Goal: Task Accomplishment & Management: Manage account settings

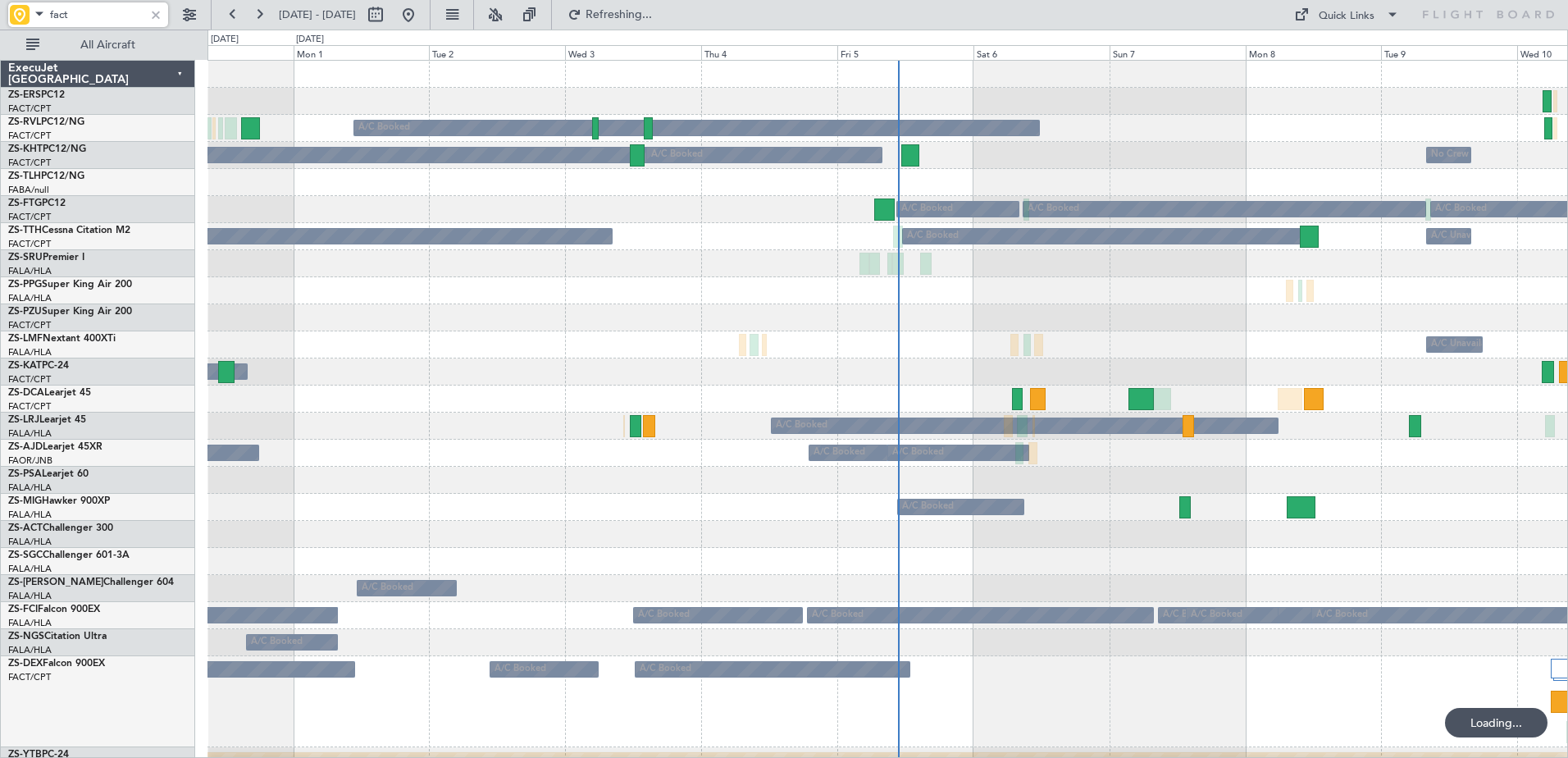
click at [27, 18] on div at bounding box center [20, 15] width 20 height 20
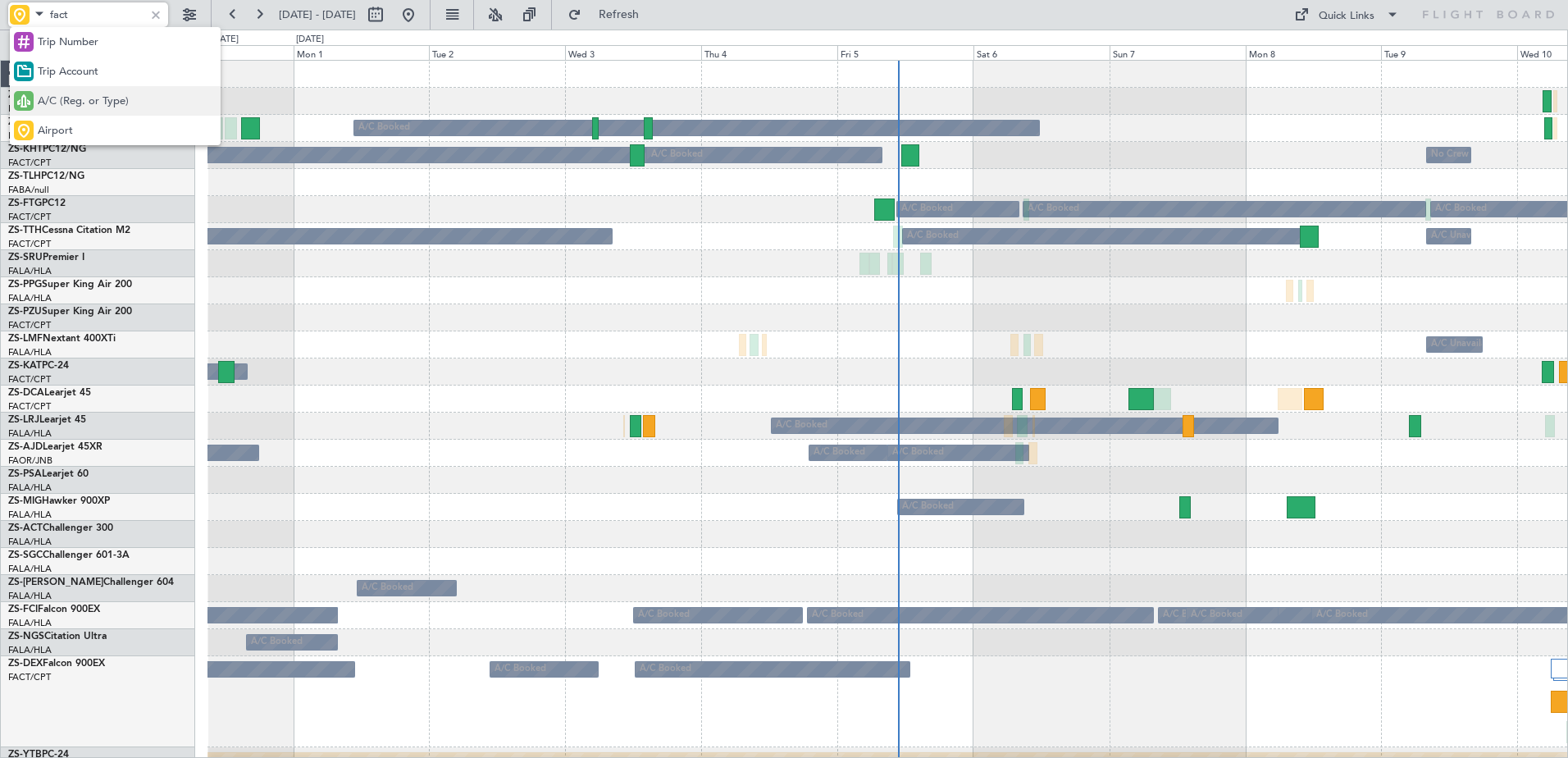
click at [59, 97] on span "A/C (Reg. or Type)" at bounding box center [82, 101] width 91 height 17
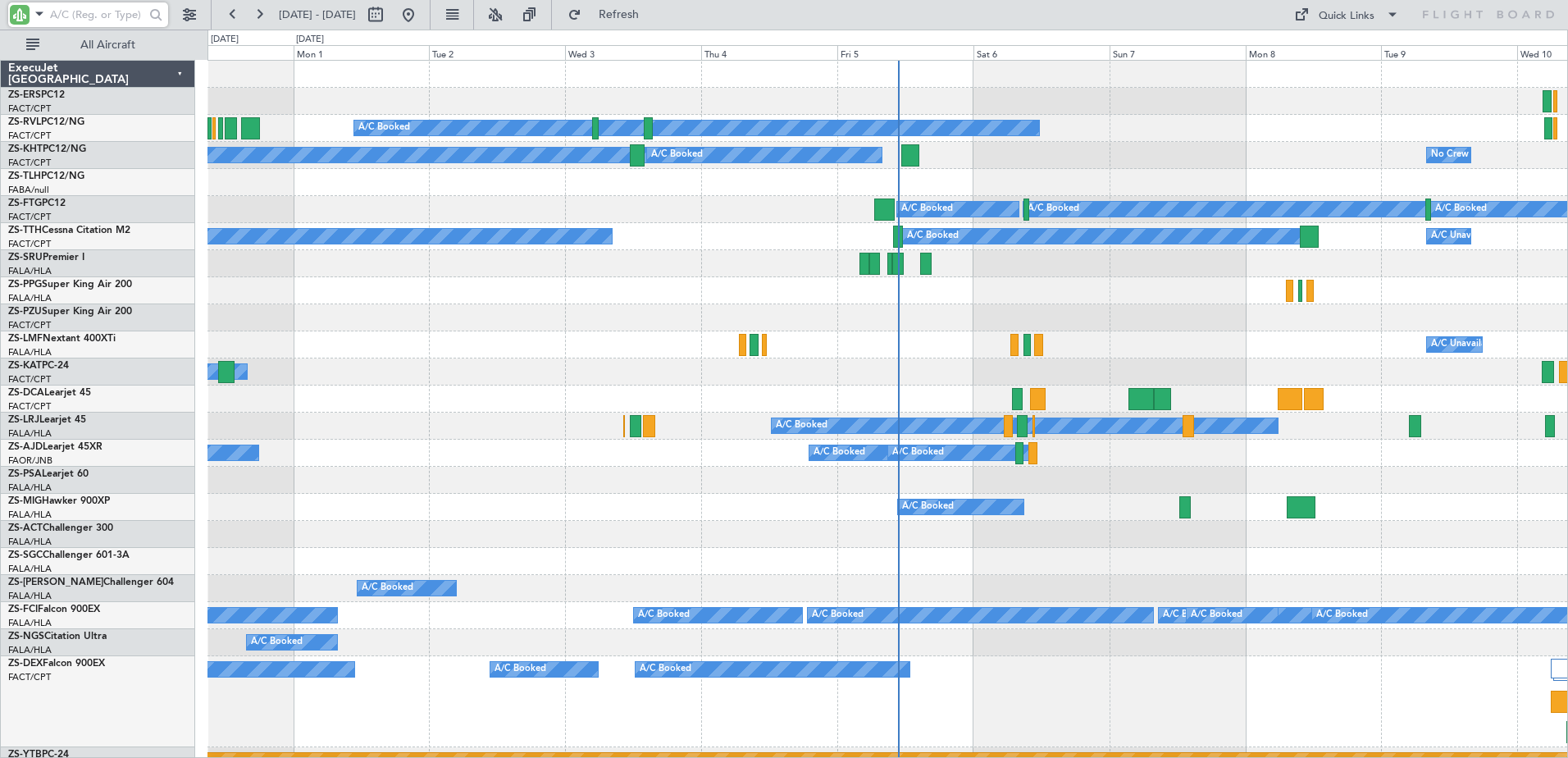
click at [63, 11] on input "text" at bounding box center [97, 15] width 94 height 25
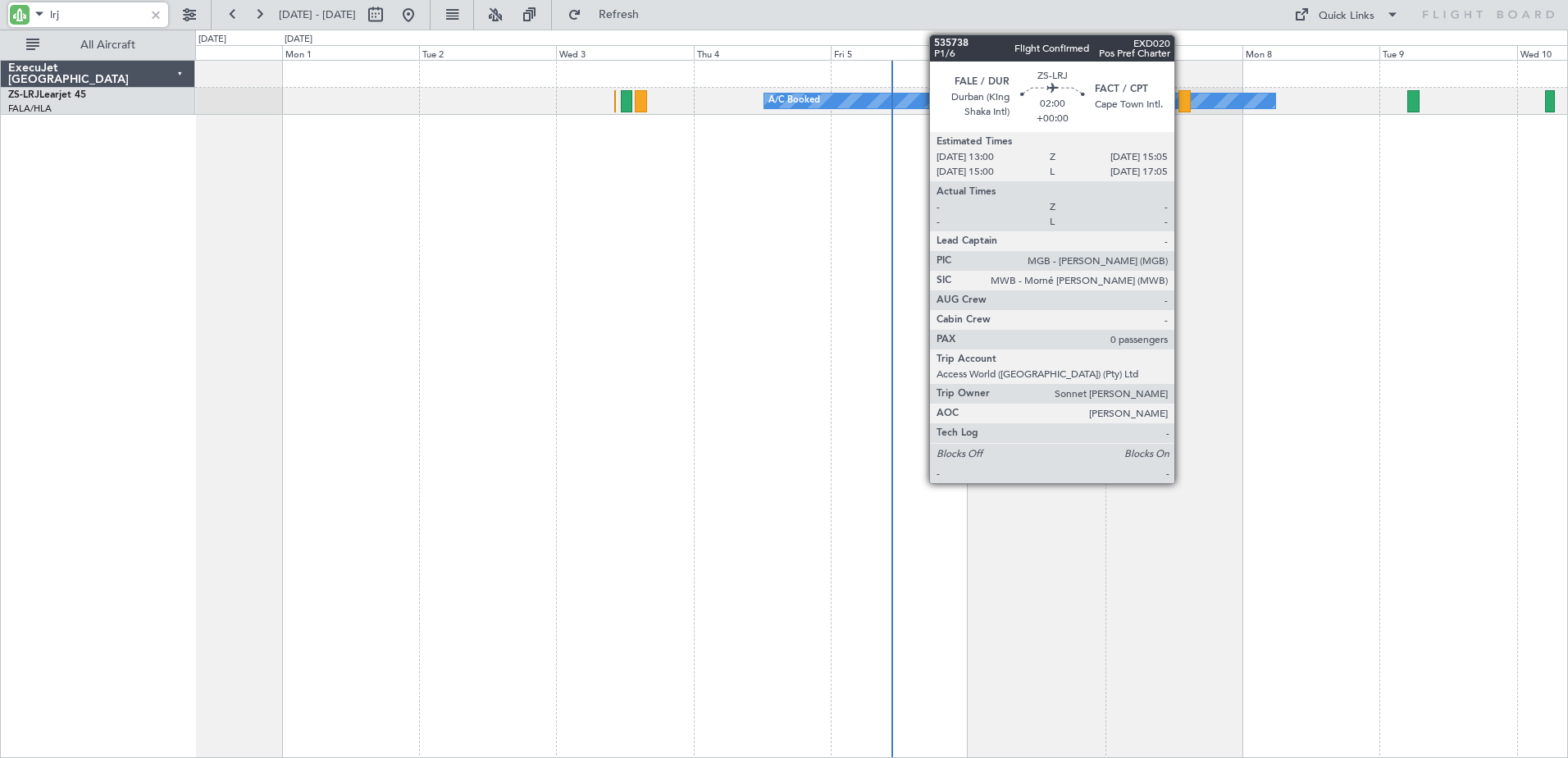
click at [1181, 96] on div at bounding box center [1184, 101] width 13 height 23
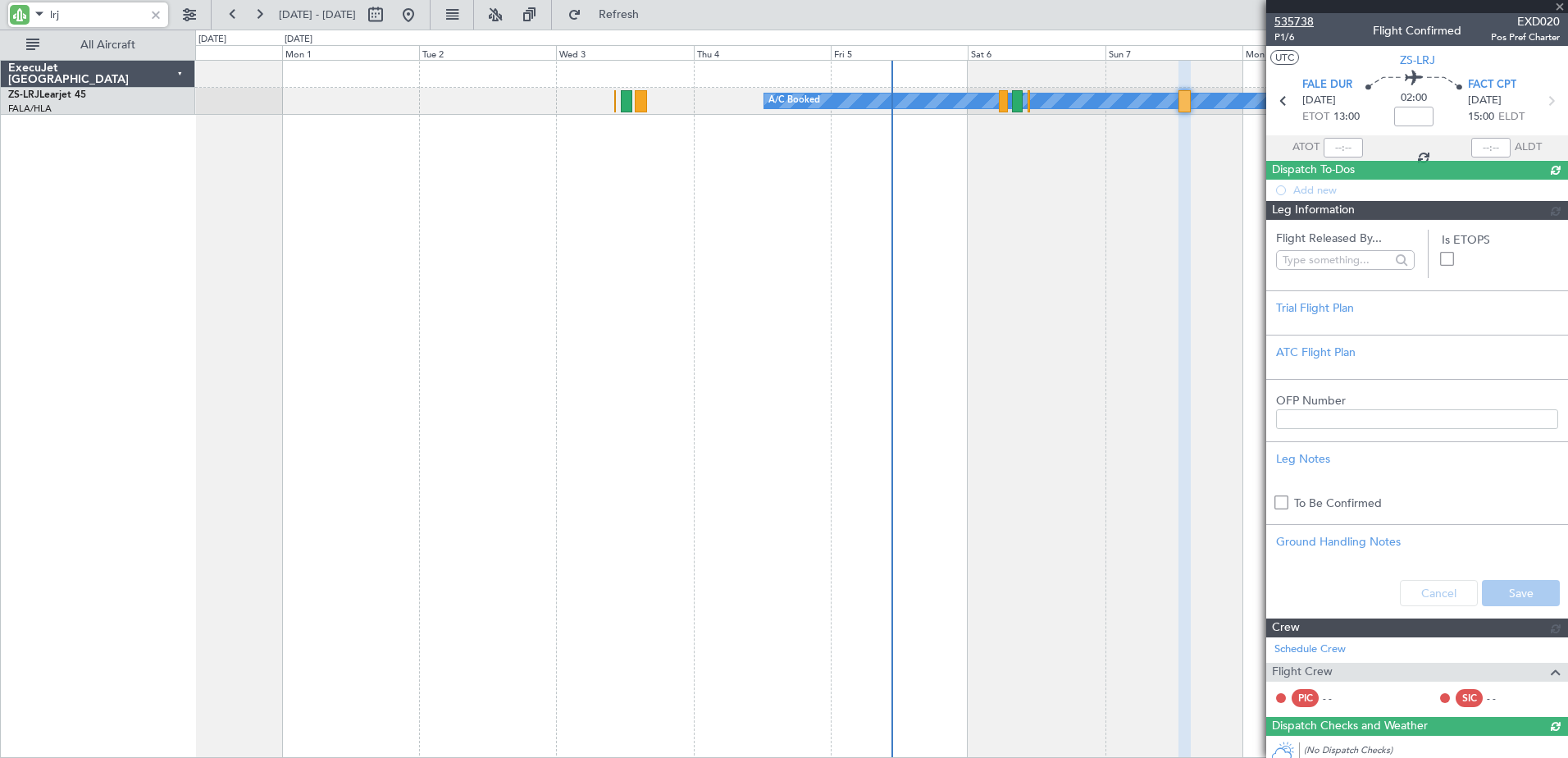
type input "lrj"
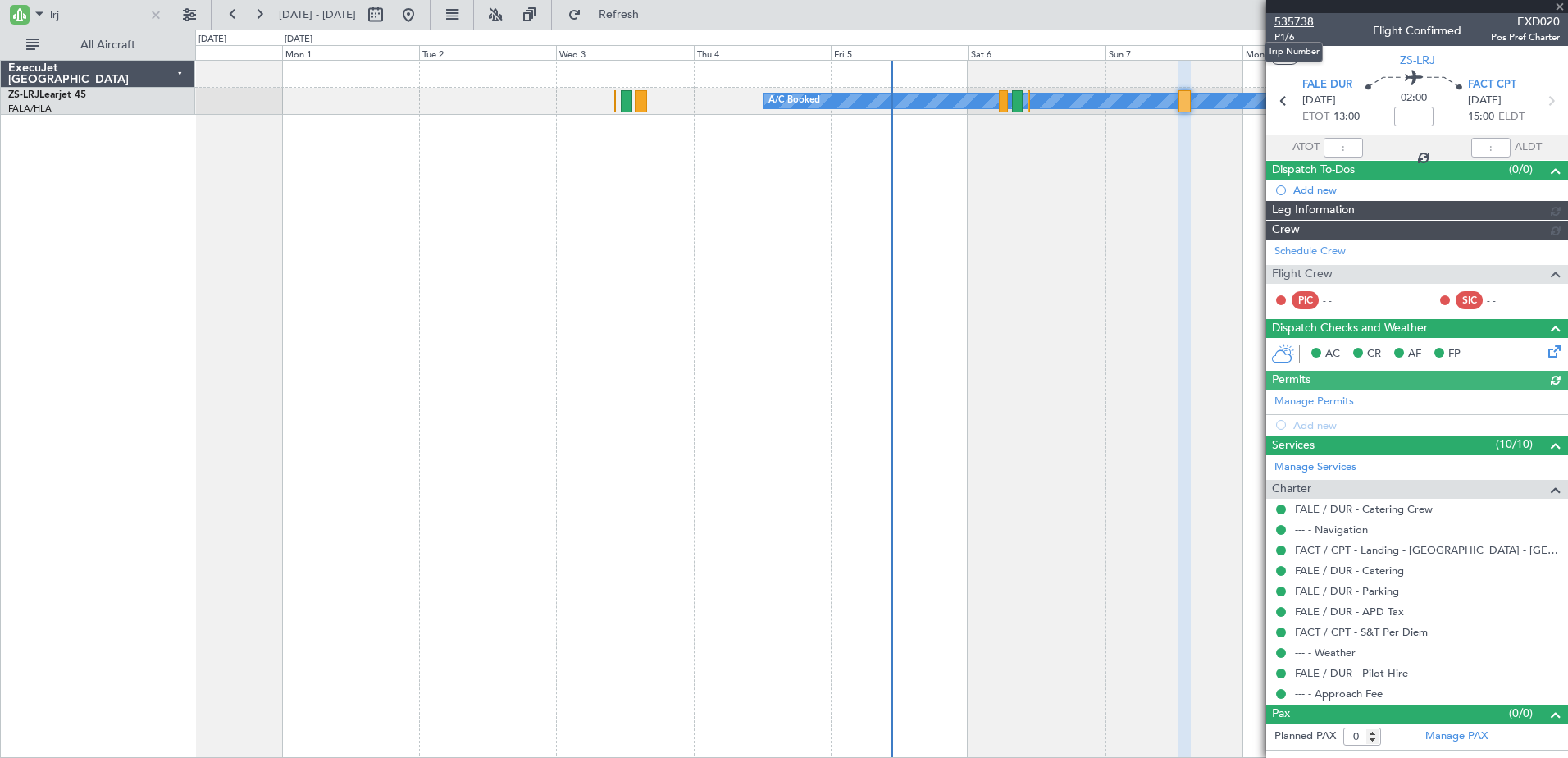
click at [1297, 18] on span "535738" at bounding box center [1293, 22] width 39 height 18
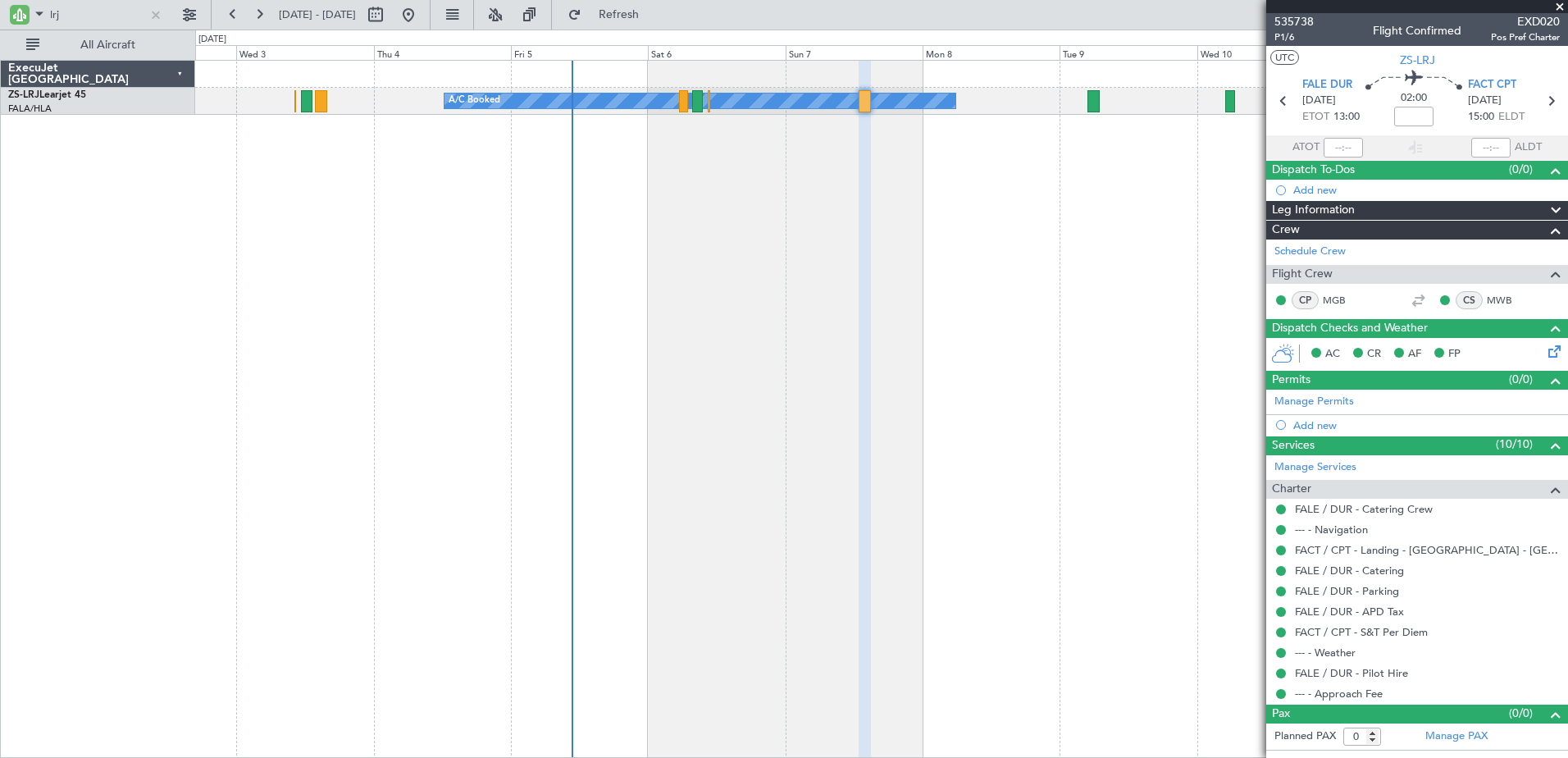
click at [900, 251] on div "A/C Booked" at bounding box center [881, 408] width 1373 height 698
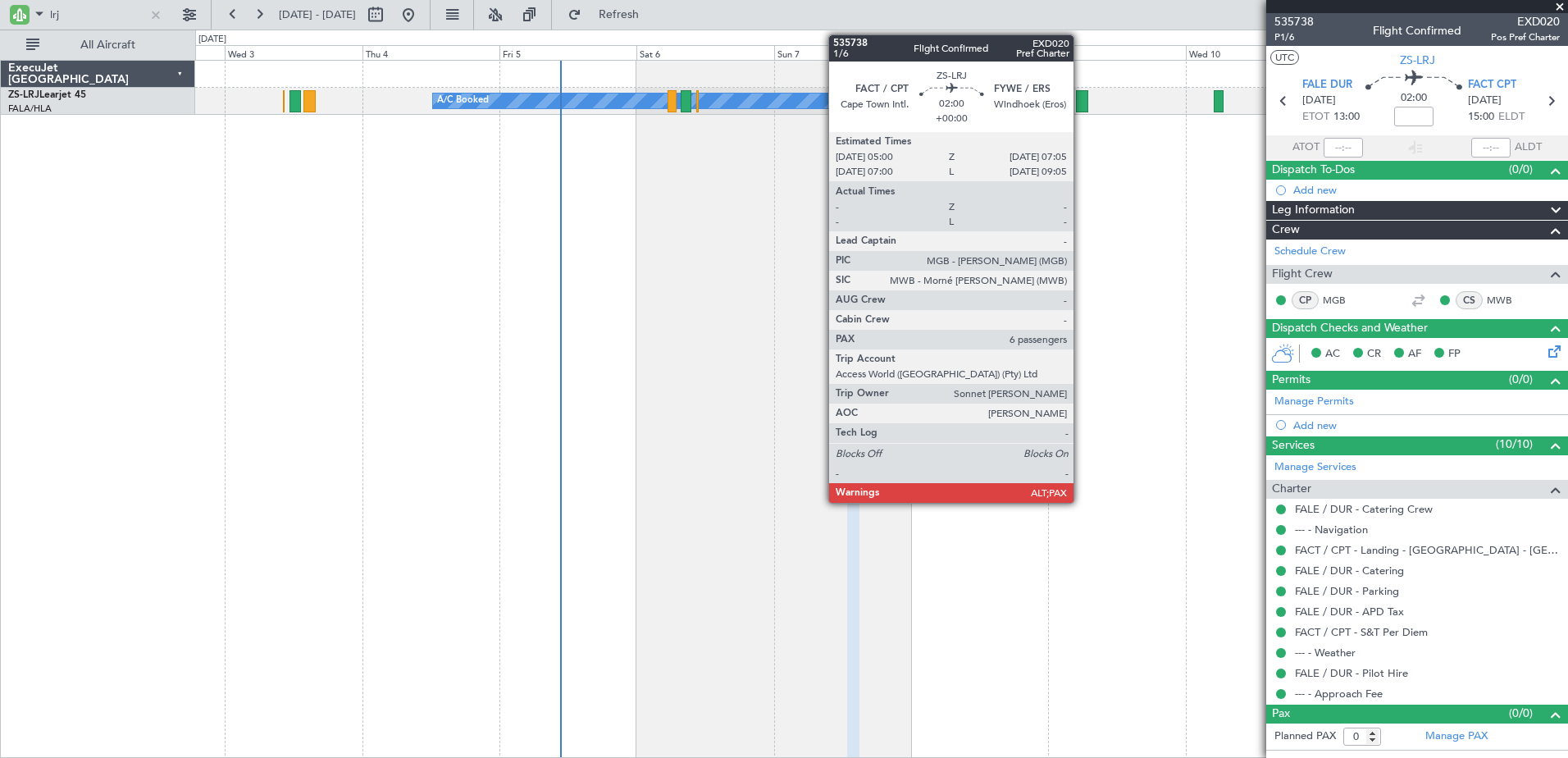
click at [1080, 102] on div at bounding box center [1081, 101] width 13 height 23
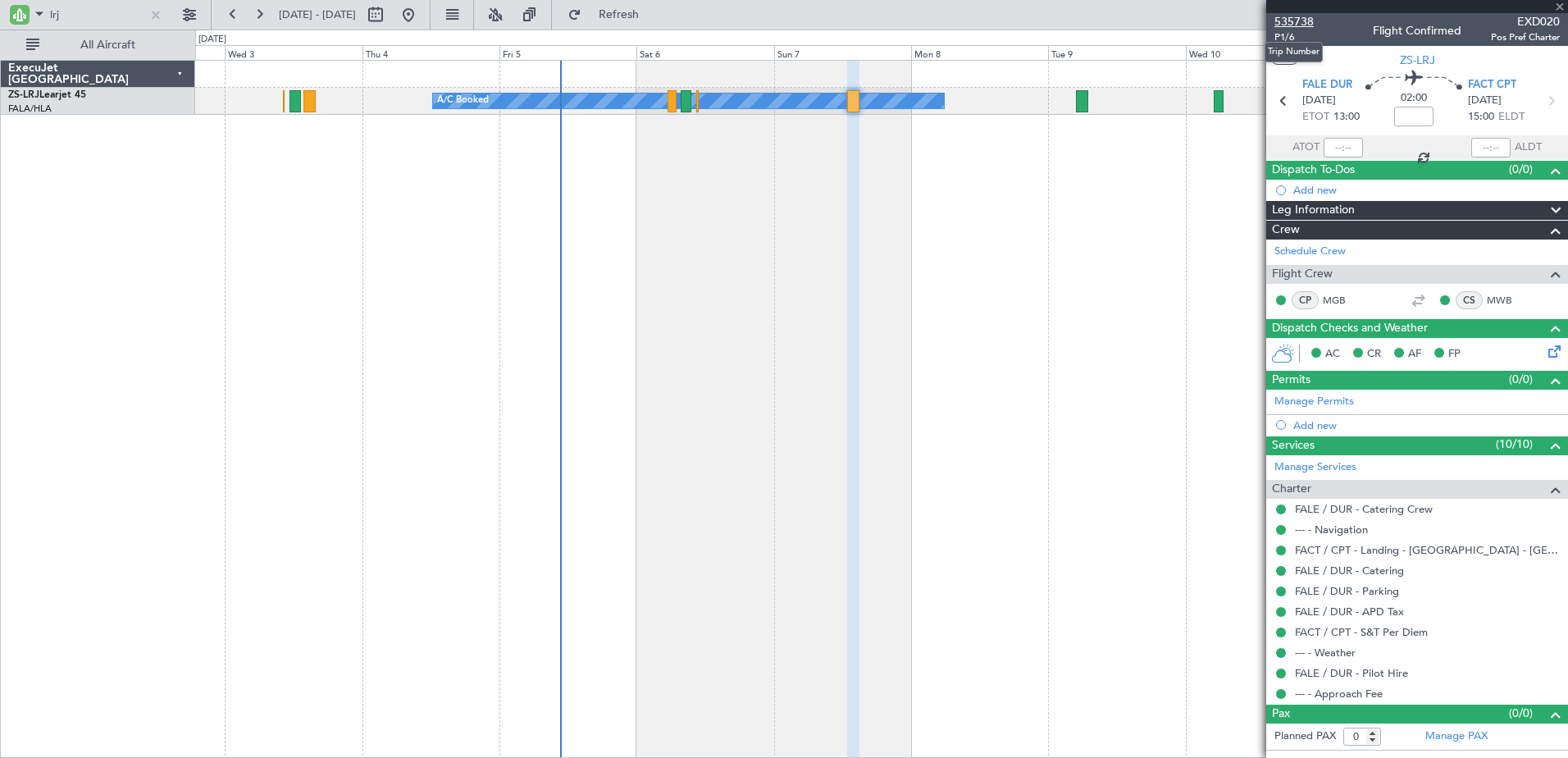
type input "8"
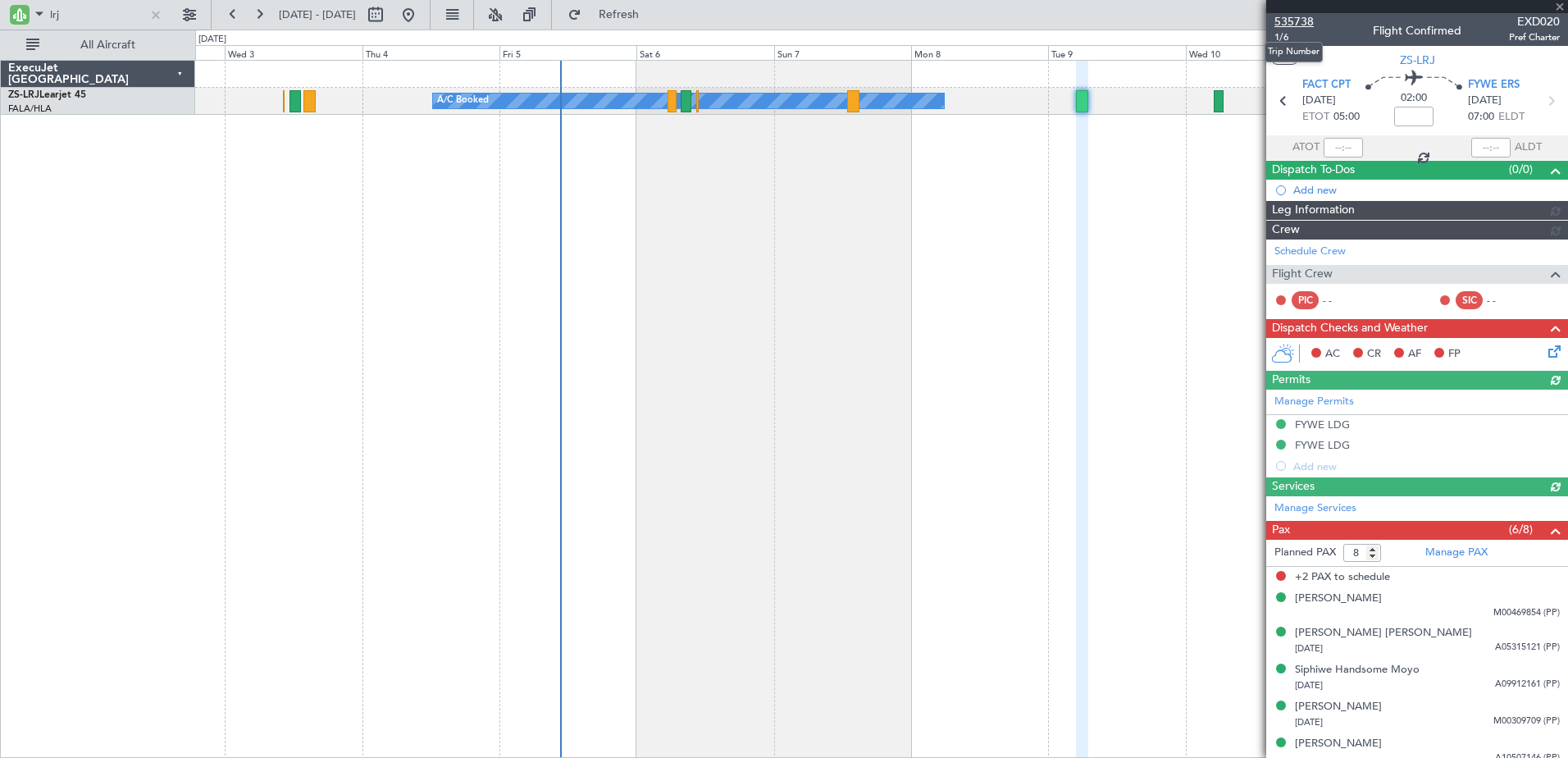
click at [1293, 18] on span "535738" at bounding box center [1293, 22] width 39 height 18
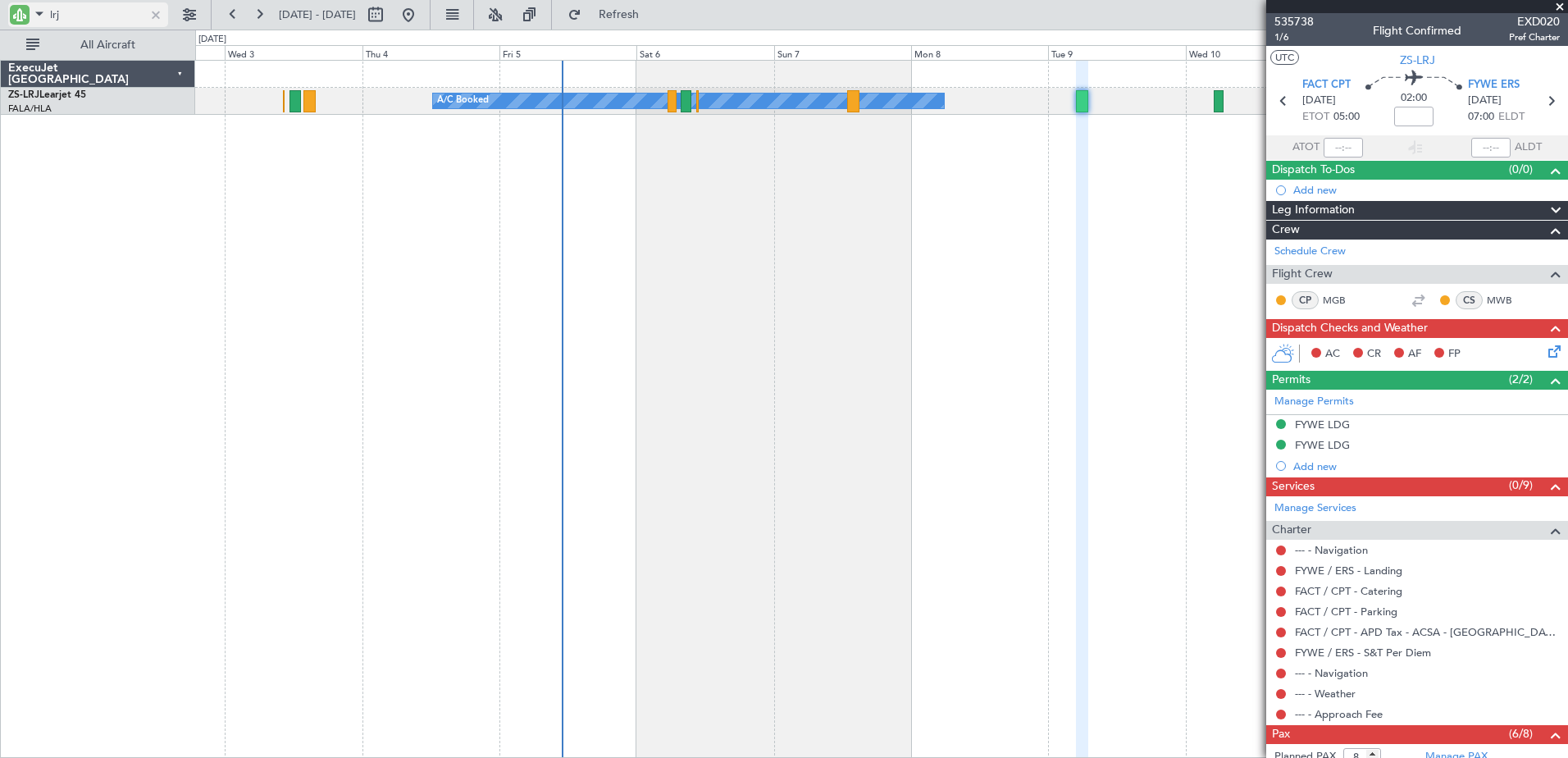
click at [161, 14] on div at bounding box center [156, 15] width 18 height 18
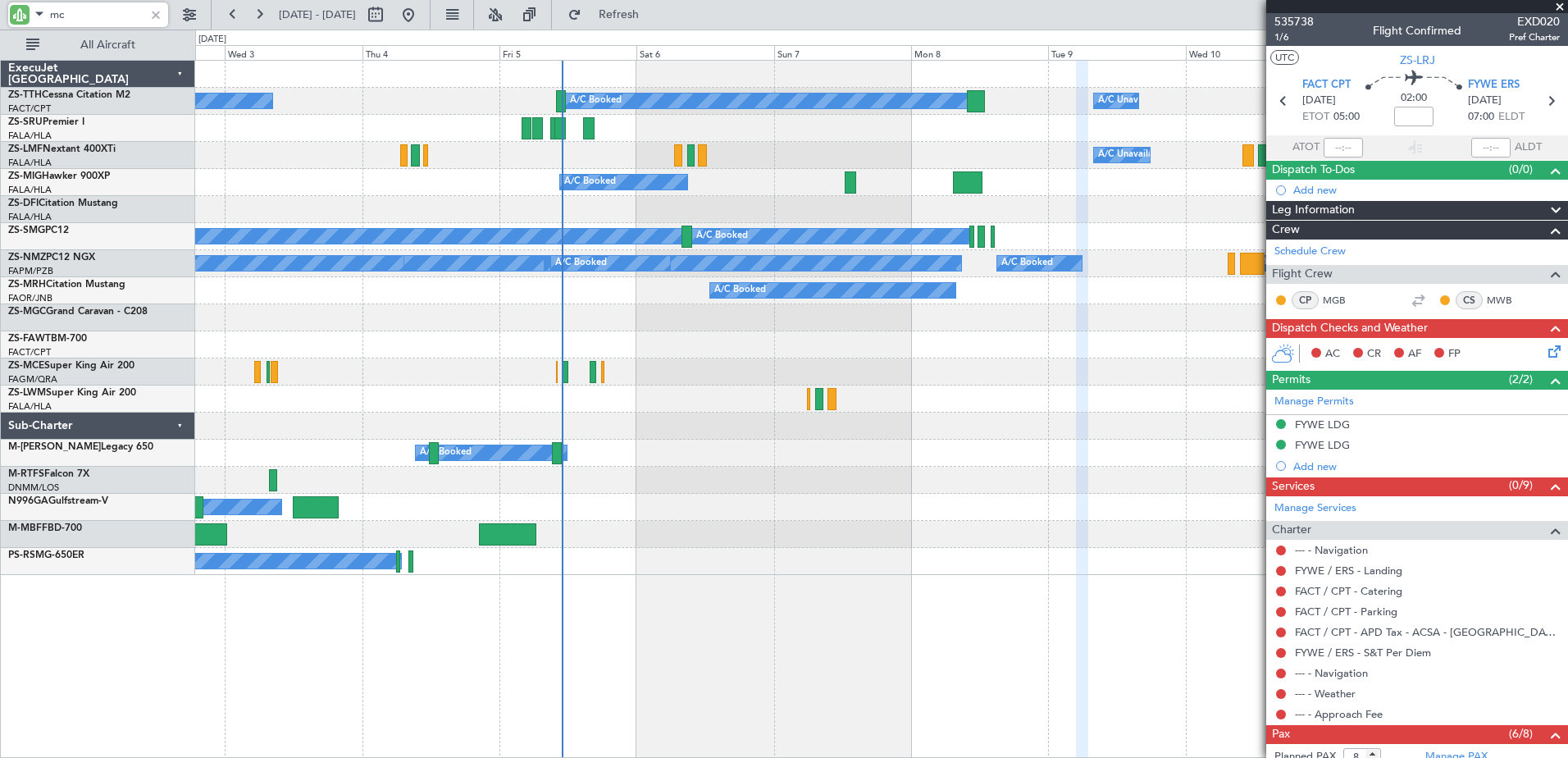
type input "mce"
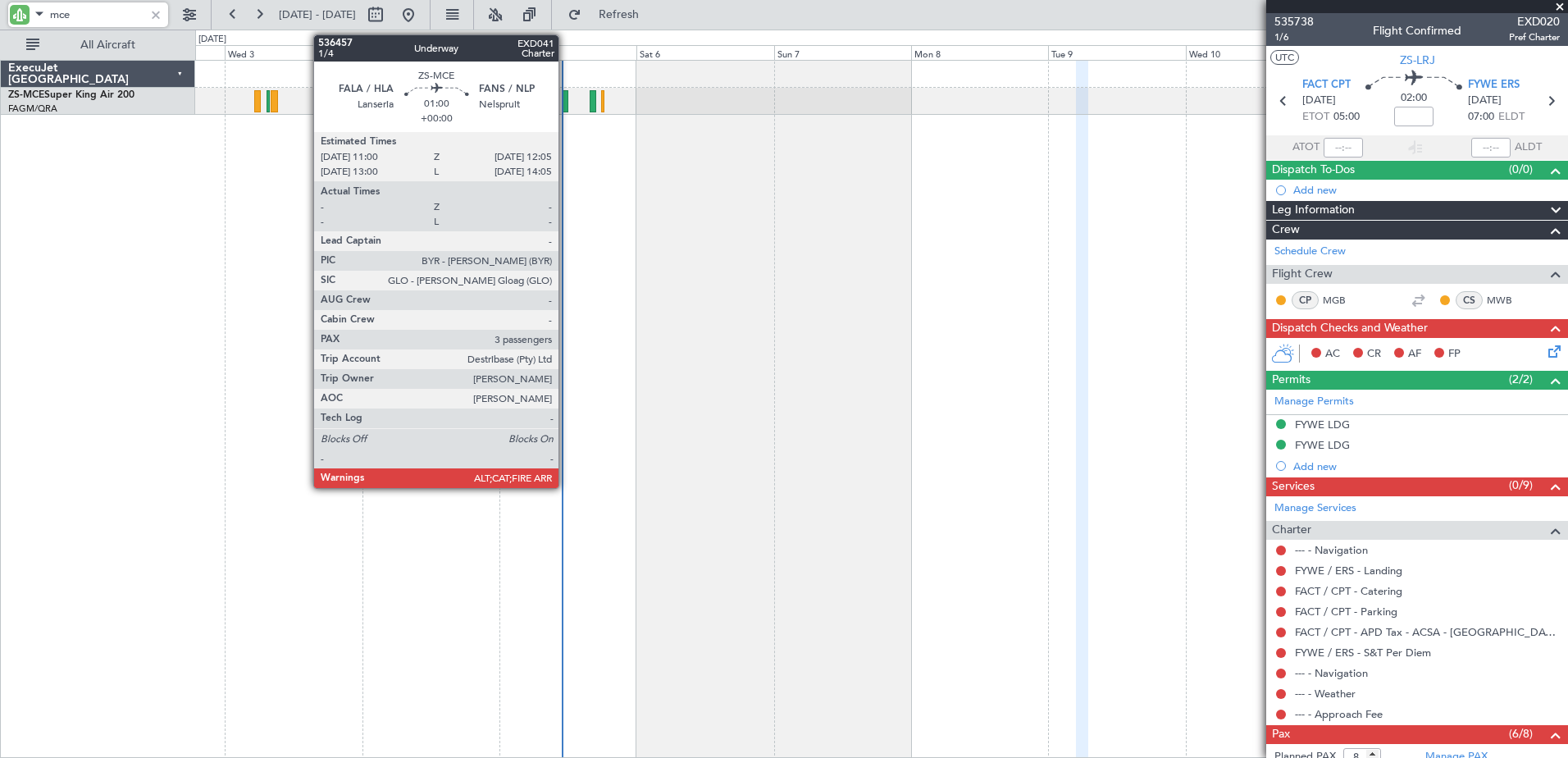
click at [566, 95] on div at bounding box center [564, 101] width 7 height 23
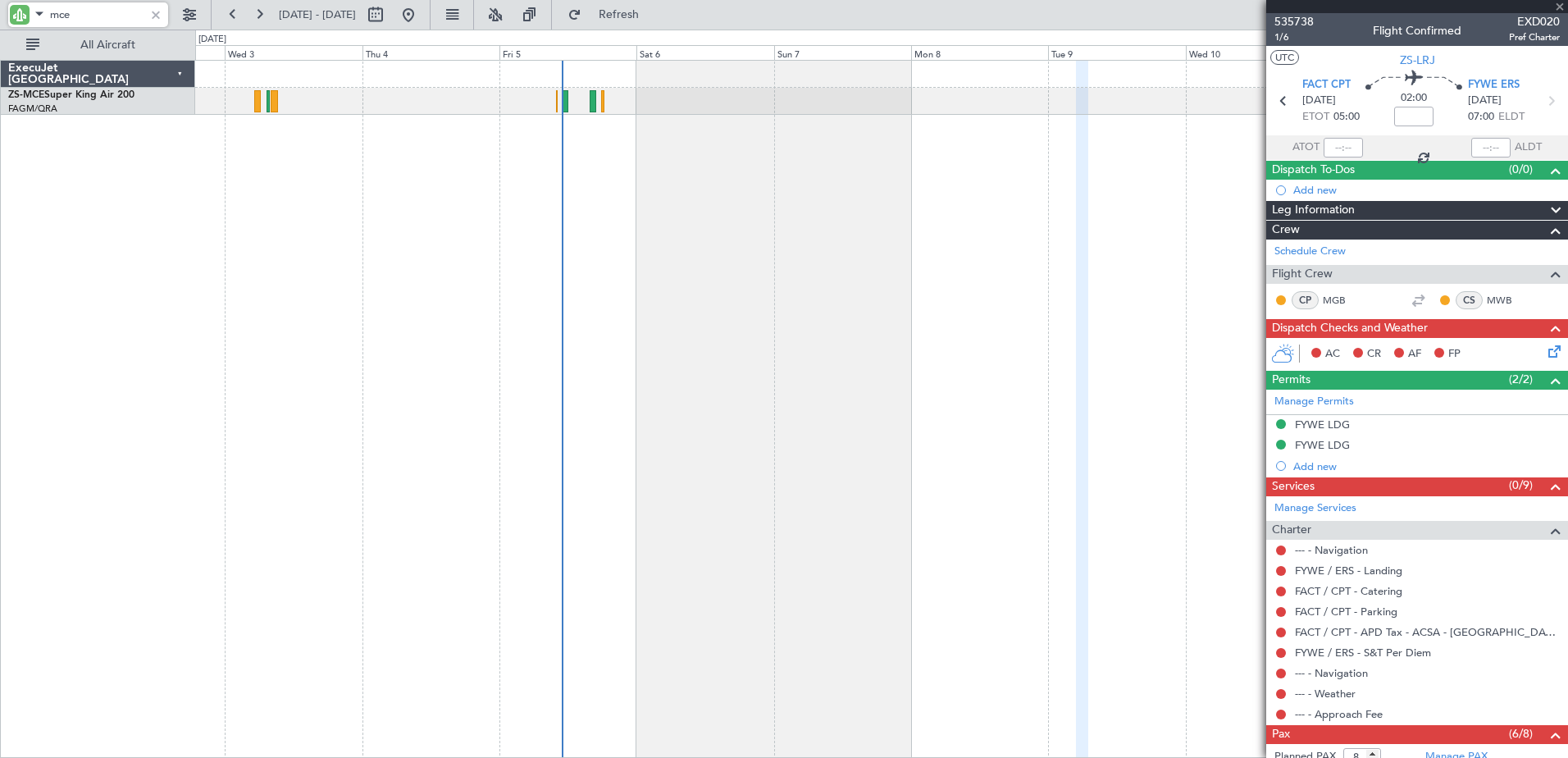
type input "3"
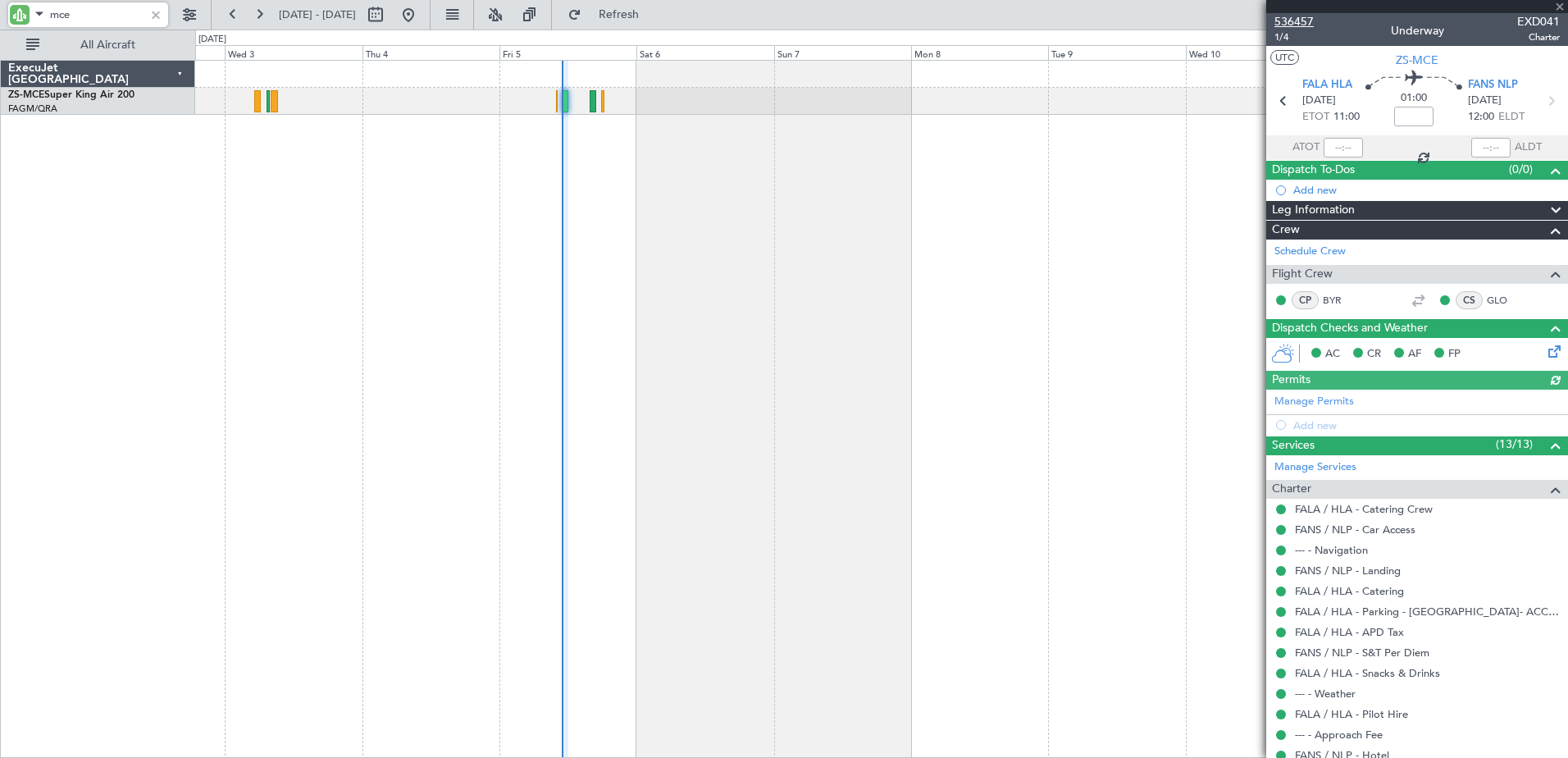
type input "mce"
click at [1295, 21] on span "536457" at bounding box center [1293, 22] width 39 height 18
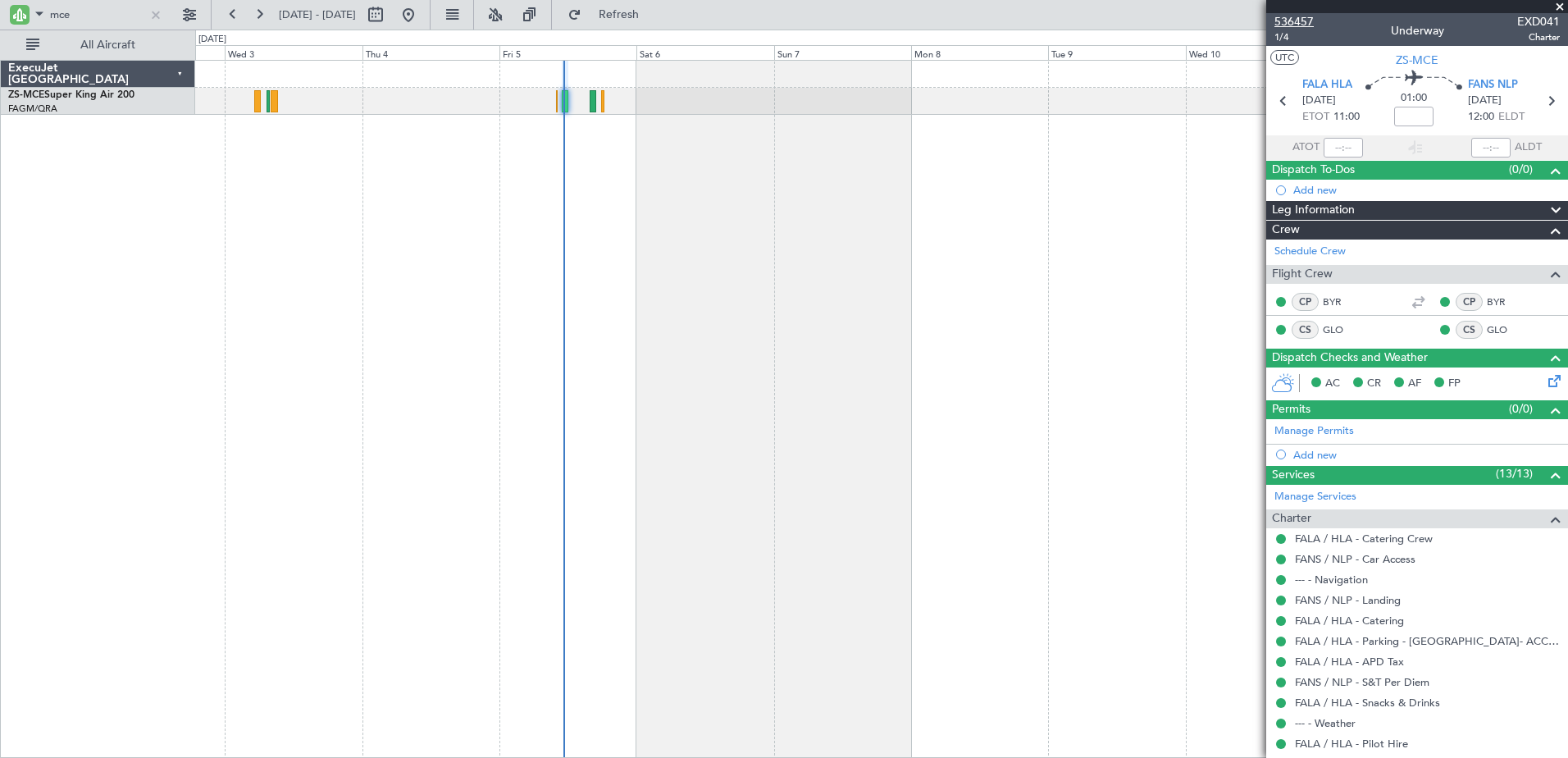
type input "11:08"
